Goal: Information Seeking & Learning: Learn about a topic

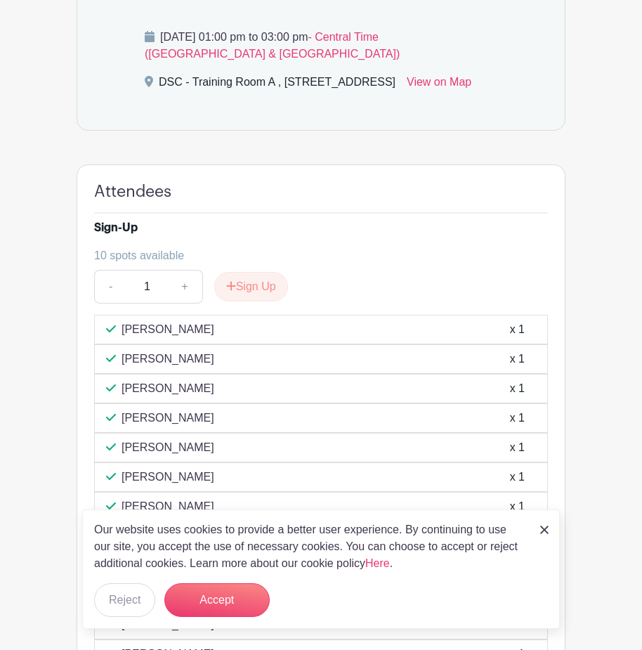
scroll to position [703, 0]
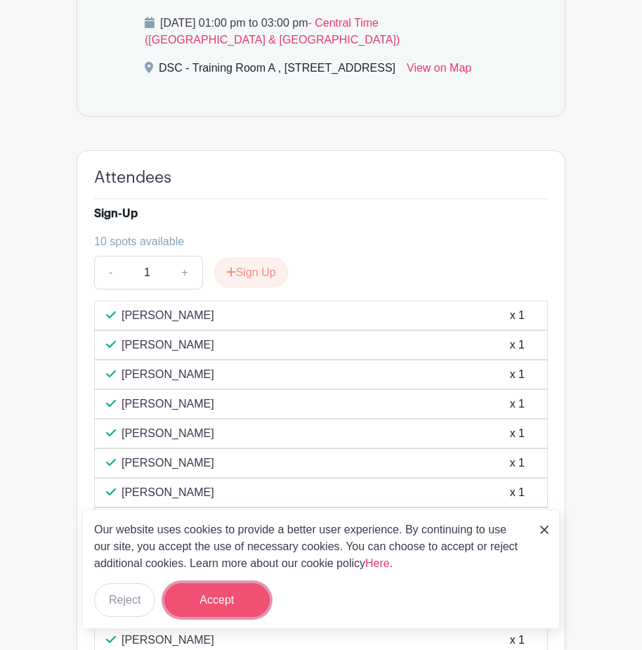
click at [213, 616] on button "Accept" at bounding box center [216, 600] width 105 height 34
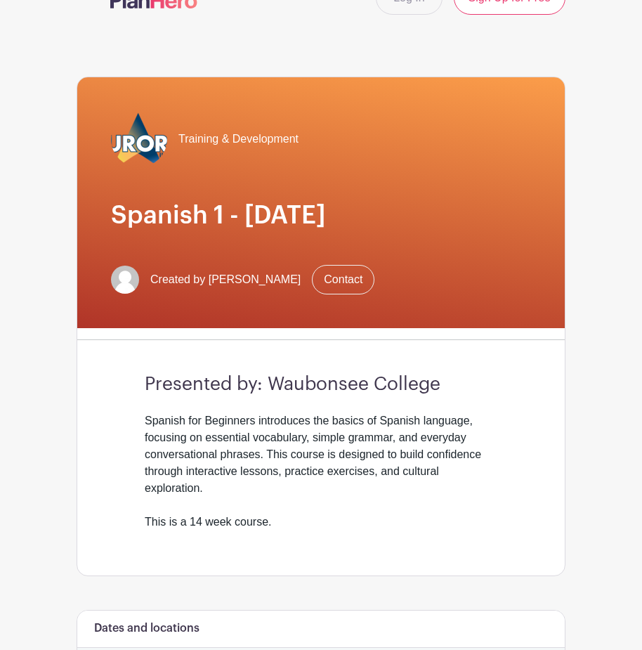
scroll to position [0, 0]
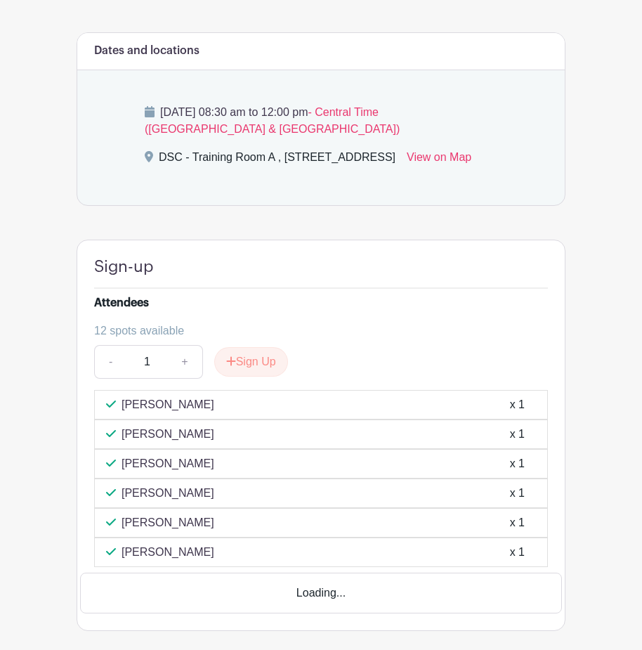
scroll to position [562, 0]
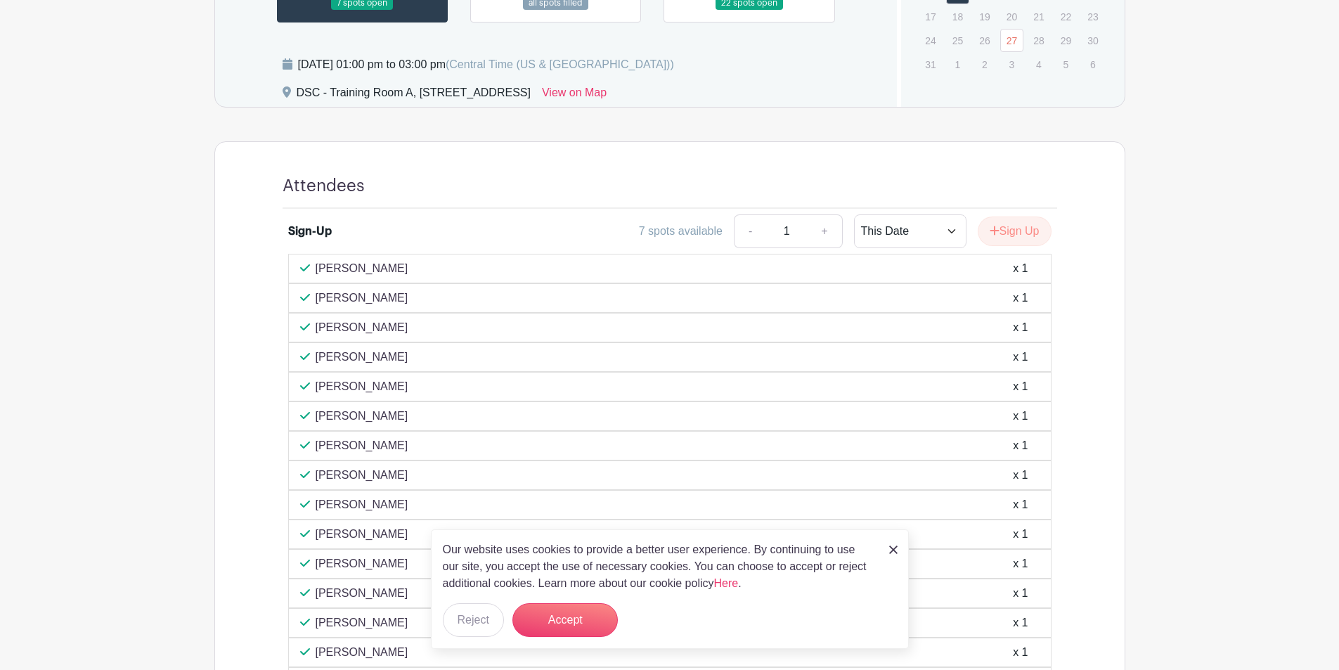
scroll to position [773, 0]
click at [893, 550] on img at bounding box center [893, 549] width 8 height 8
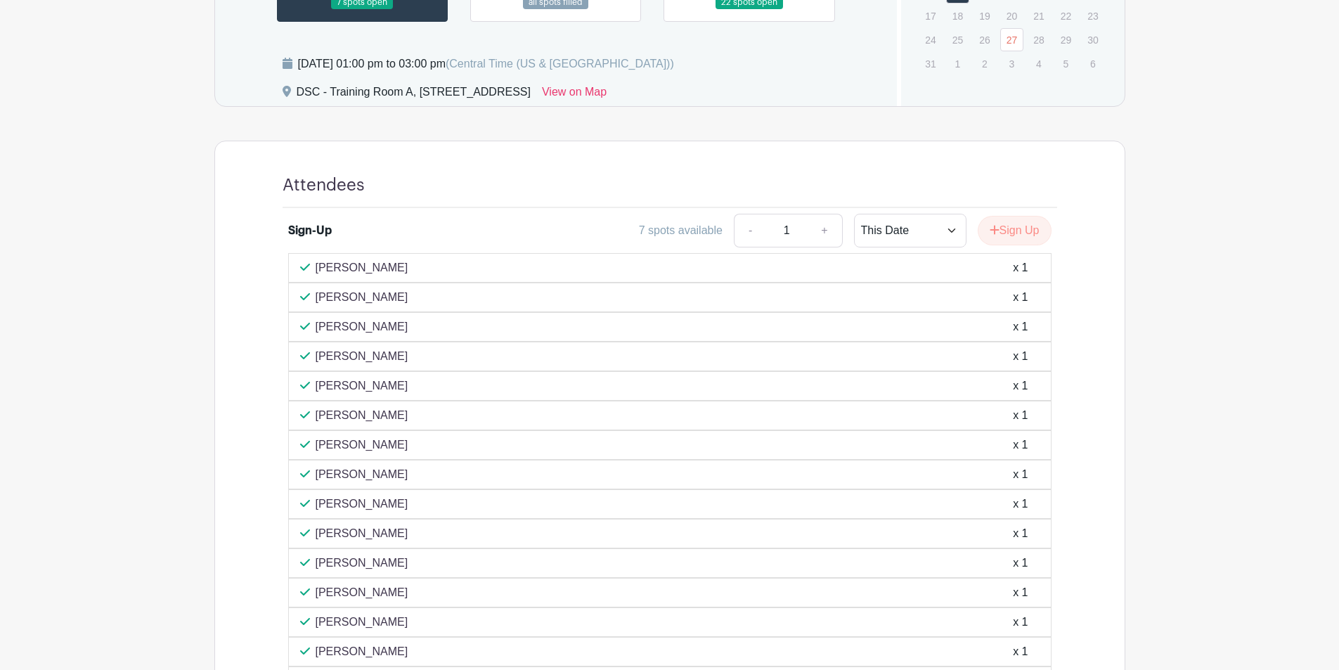
click at [179, 348] on main "Log In Sign Up for Free Training & Development Active Shooter Training Created …" at bounding box center [669, 180] width 1339 height 1907
click at [181, 358] on main "Log In Sign Up for Free Training & Development Active Shooter Training Created …" at bounding box center [669, 180] width 1339 height 1907
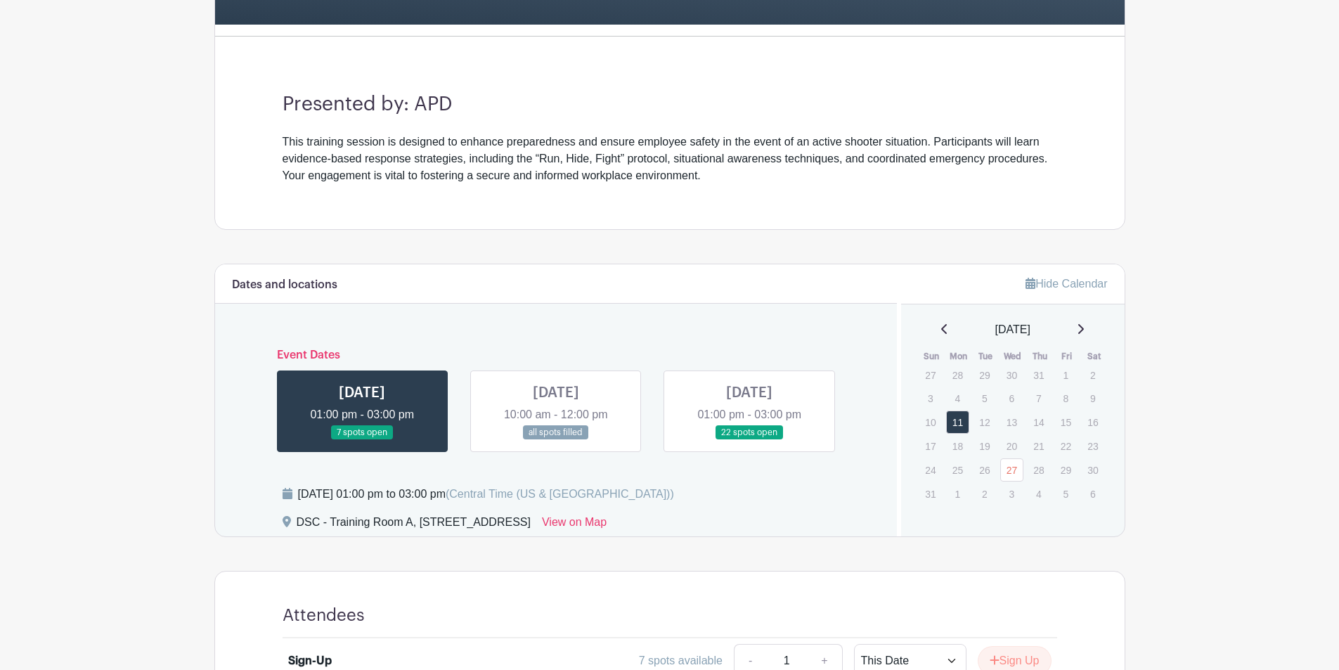
scroll to position [214, 0]
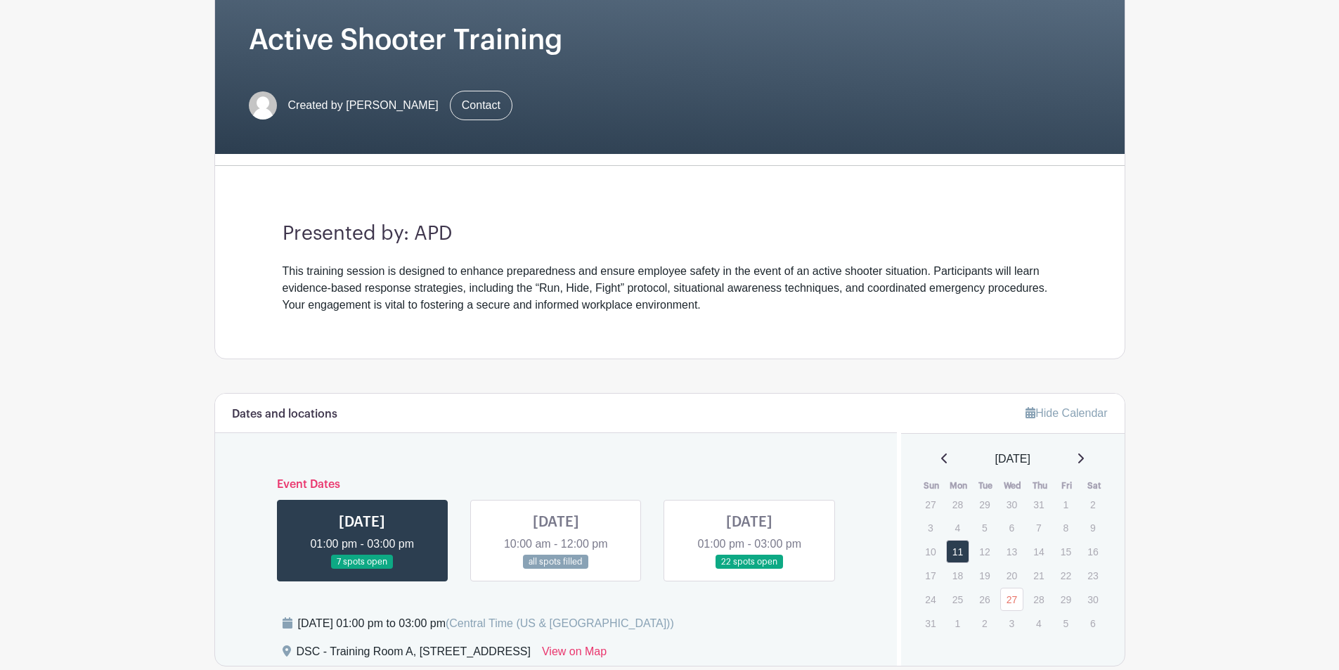
click at [556, 569] on link at bounding box center [556, 569] width 0 height 0
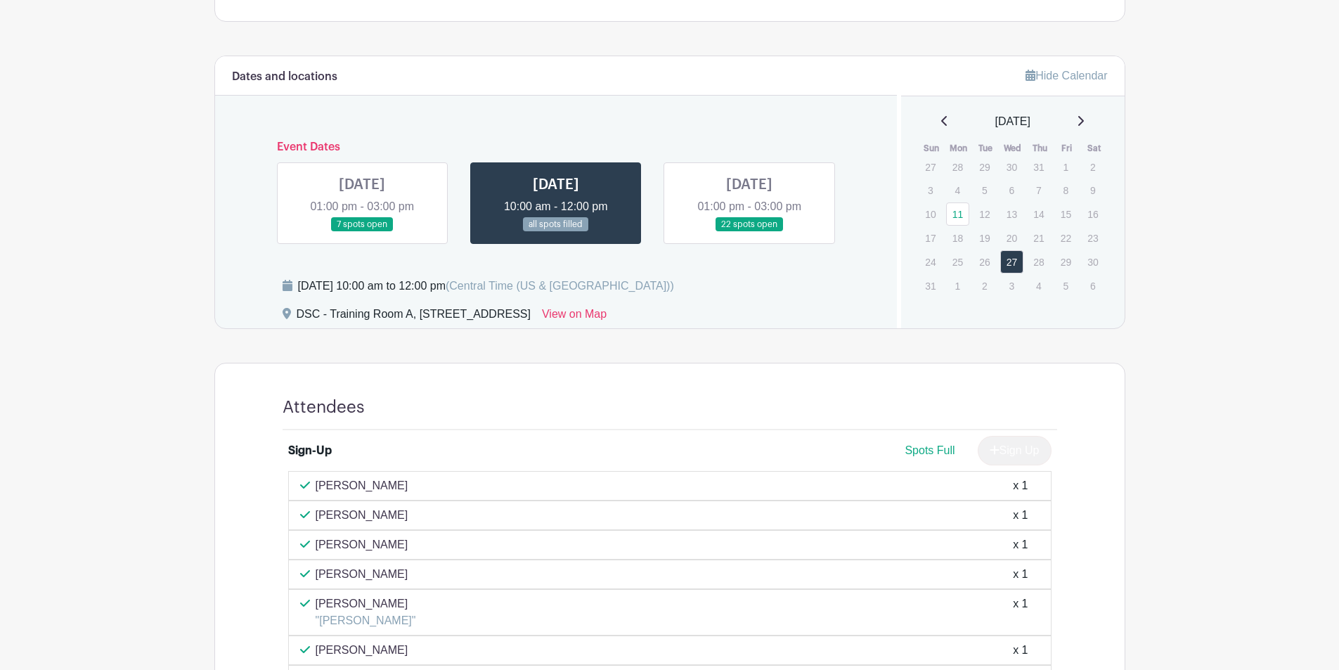
scroll to position [354, 0]
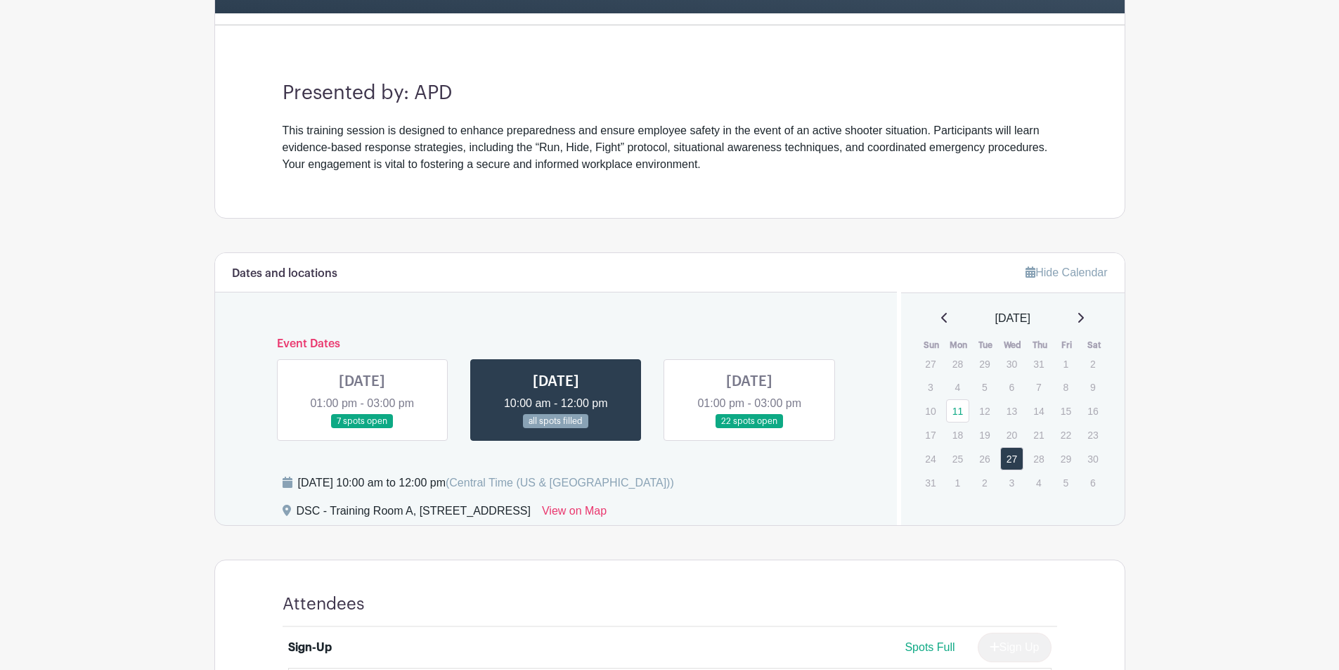
click at [749, 429] on link at bounding box center [749, 429] width 0 height 0
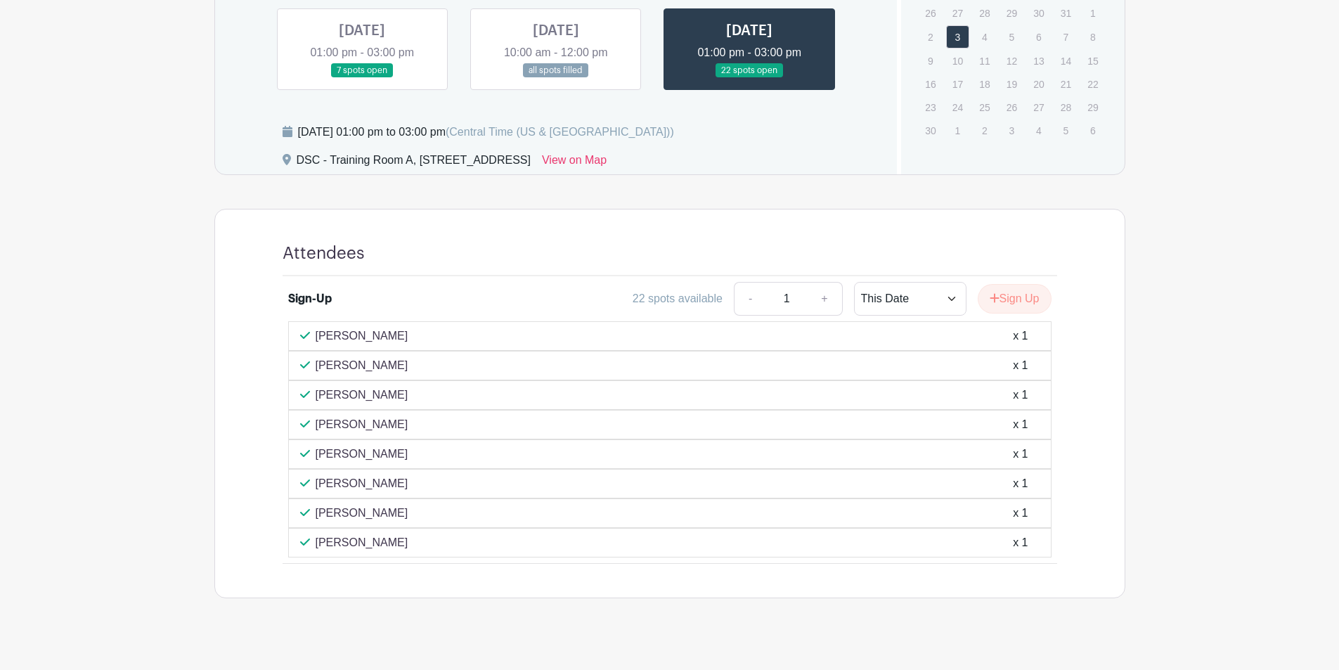
scroll to position [706, 0]
